Goal: Information Seeking & Learning: Learn about a topic

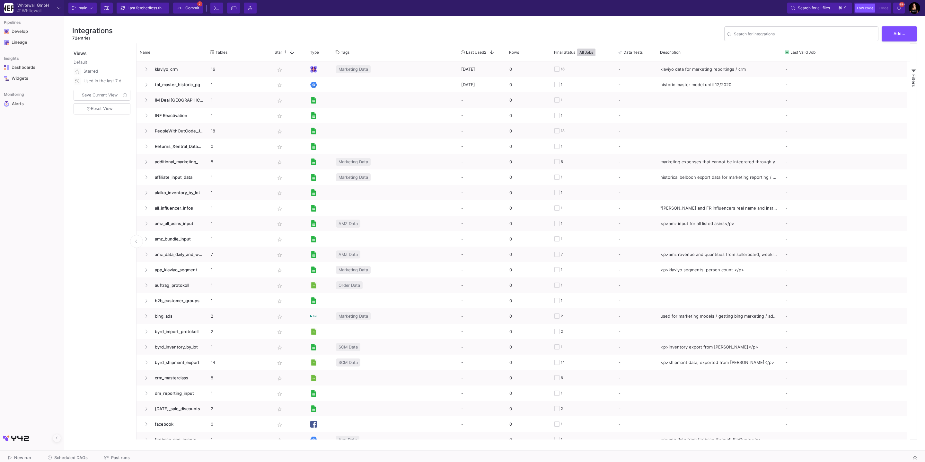
click at [86, 197] on div "Views Default Starred Used in the last 7 days Save Current View Reset View" at bounding box center [102, 241] width 61 height 396
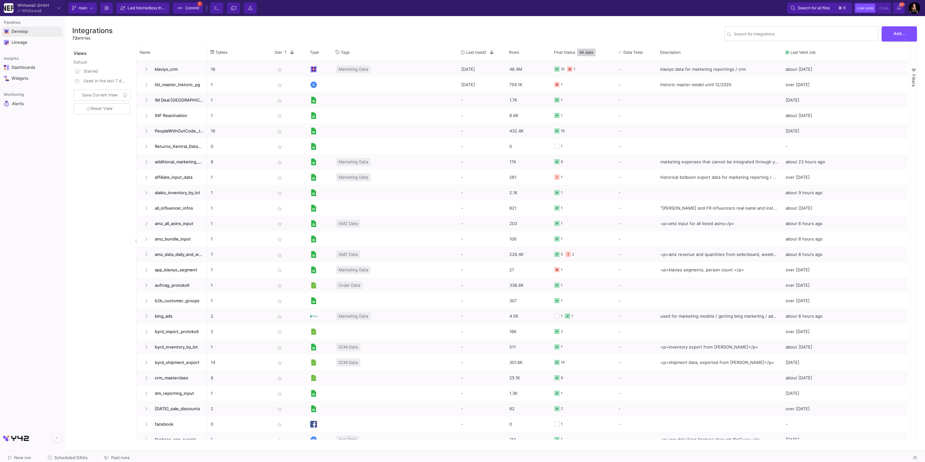
click at [34, 30] on span "Develop" at bounding box center [32, 32] width 61 height 12
click at [70, 49] on div "UI-Models" at bounding box center [80, 51] width 21 height 5
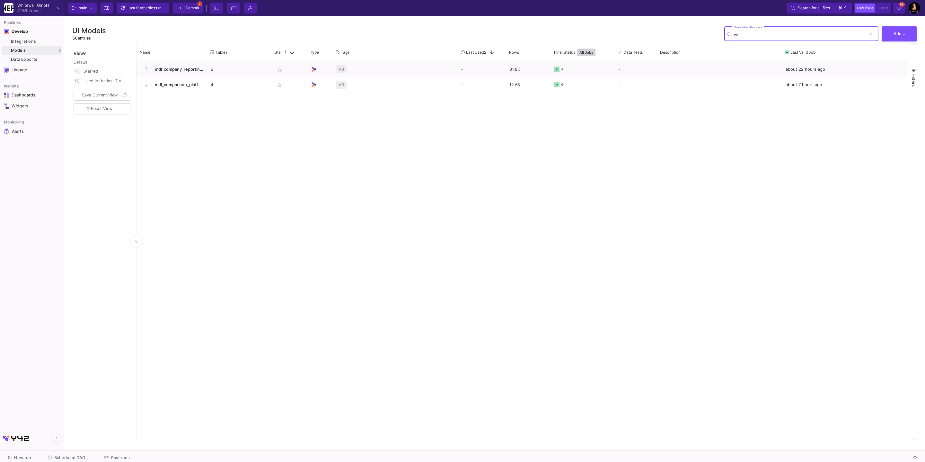
type input "c"
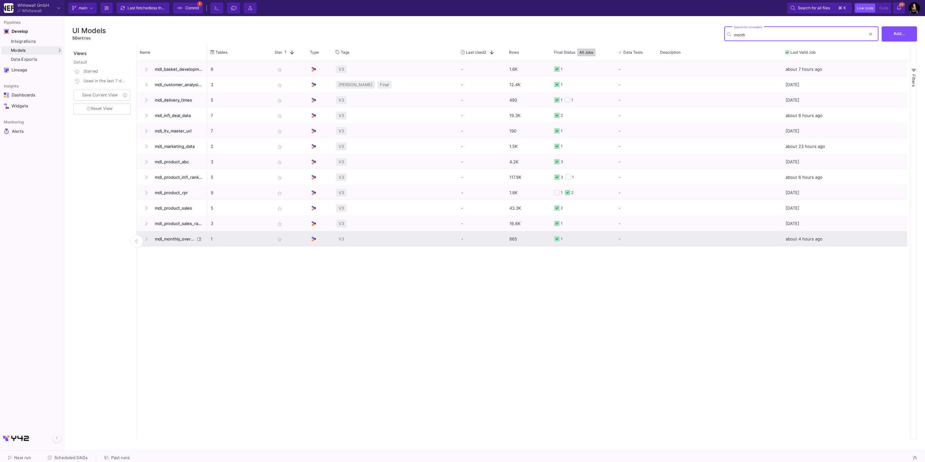
type input "month"
click at [167, 237] on span "mdl_monthly_overview" at bounding box center [173, 238] width 44 height 15
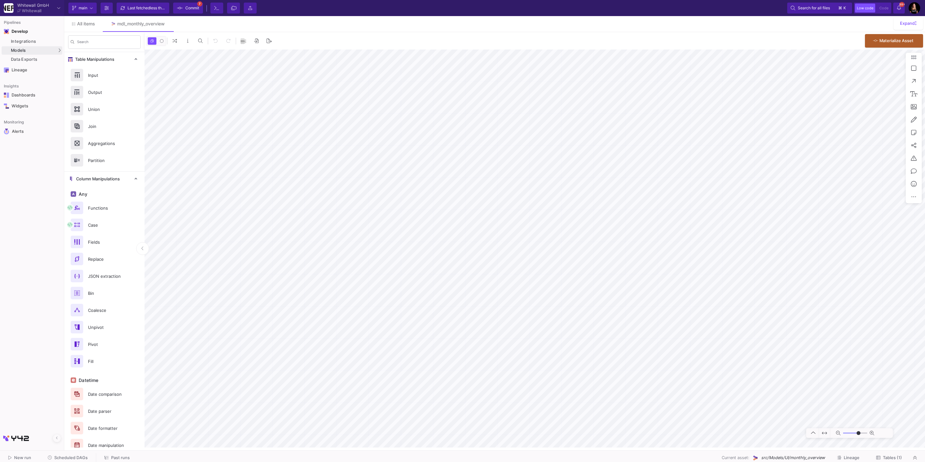
type input "0"
click at [34, 50] on div "Models" at bounding box center [32, 50] width 61 height 8
click at [79, 17] on link "All items" at bounding box center [83, 23] width 39 height 15
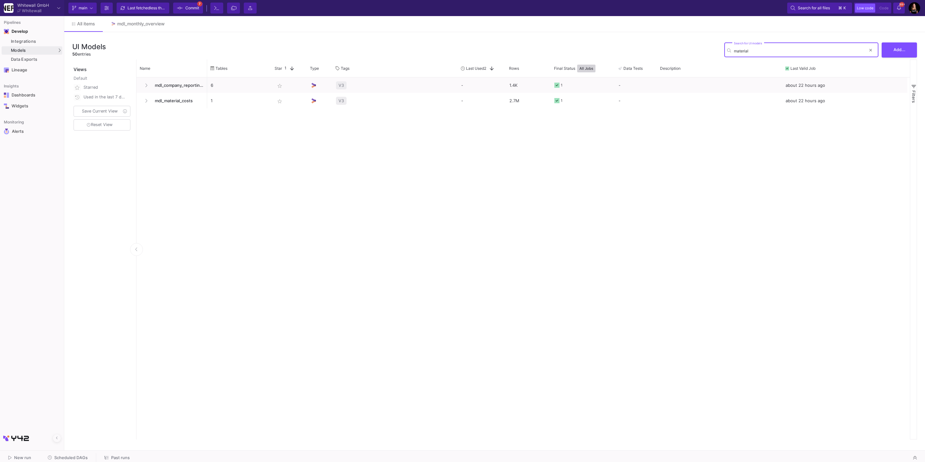
type input "material"
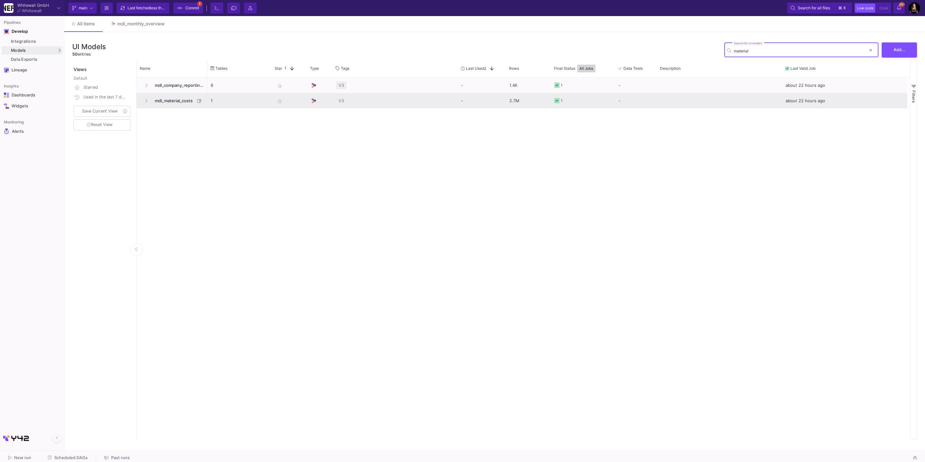
click at [166, 100] on span "mdl_material_costs" at bounding box center [173, 100] width 44 height 15
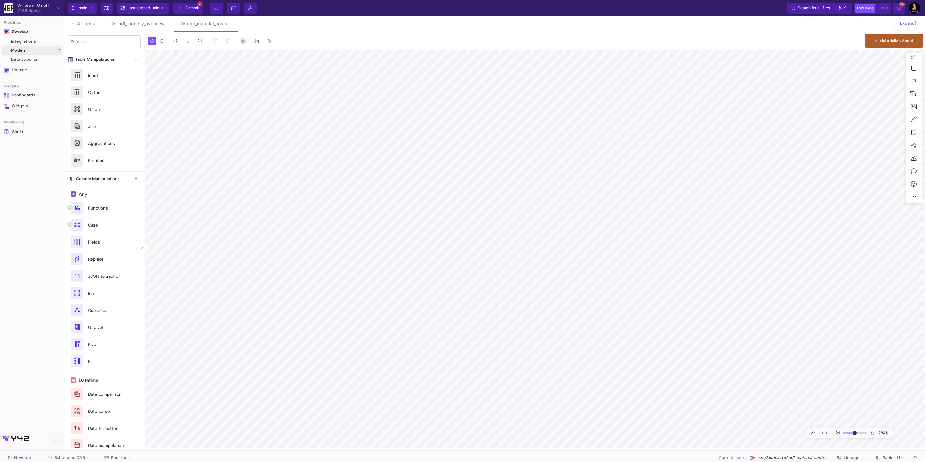
type input "0"
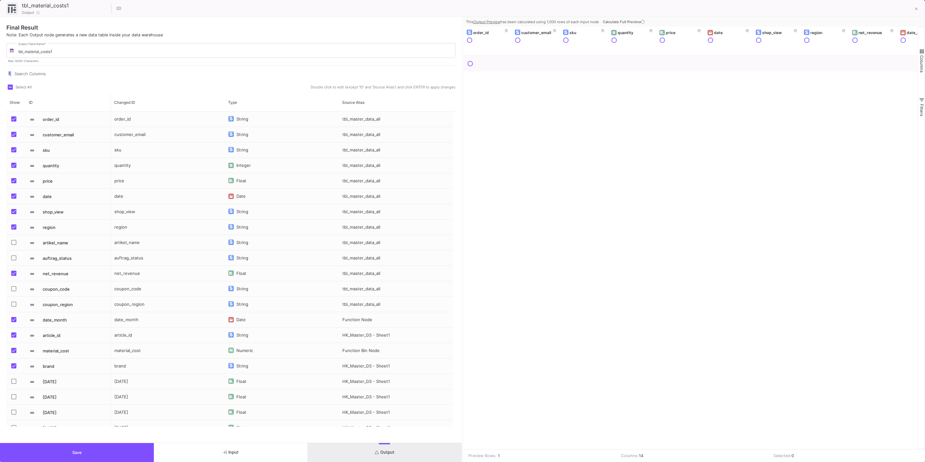
click at [362, 451] on button "Output" at bounding box center [385, 452] width 154 height 19
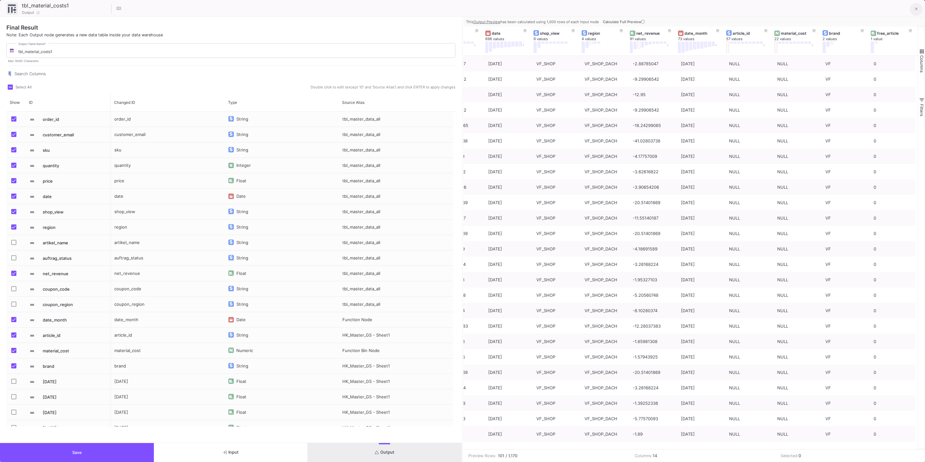
click at [915, 11] on fa-icon at bounding box center [916, 8] width 3 height 5
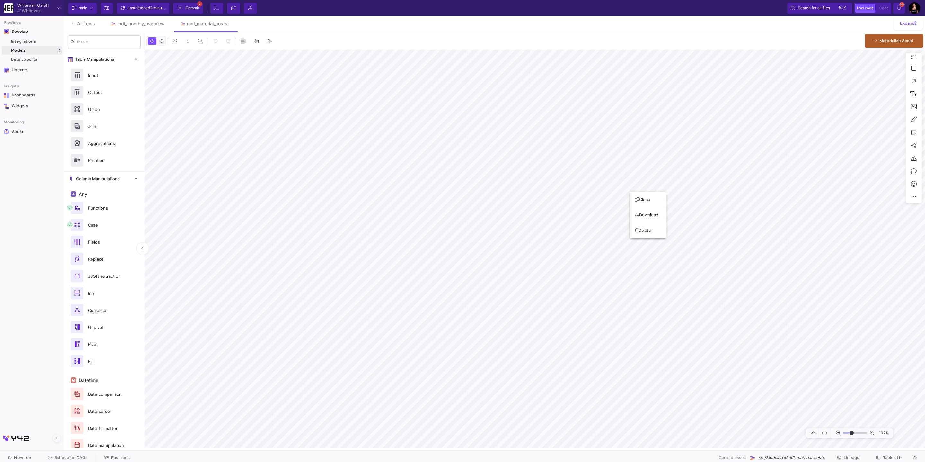
click at [586, 258] on div at bounding box center [462, 231] width 925 height 462
click at [891, 457] on span "Tables (1)" at bounding box center [892, 457] width 19 height 5
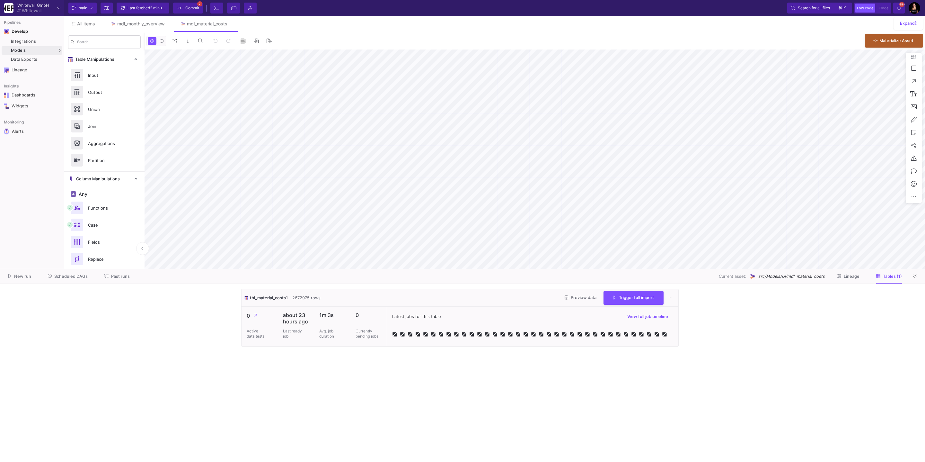
type input "-5"
click at [672, 296] on icon at bounding box center [671, 297] width 4 height 4
click at [693, 360] on button "View table in DWH" at bounding box center [691, 358] width 40 height 15
